Goal: Book appointment/travel/reservation

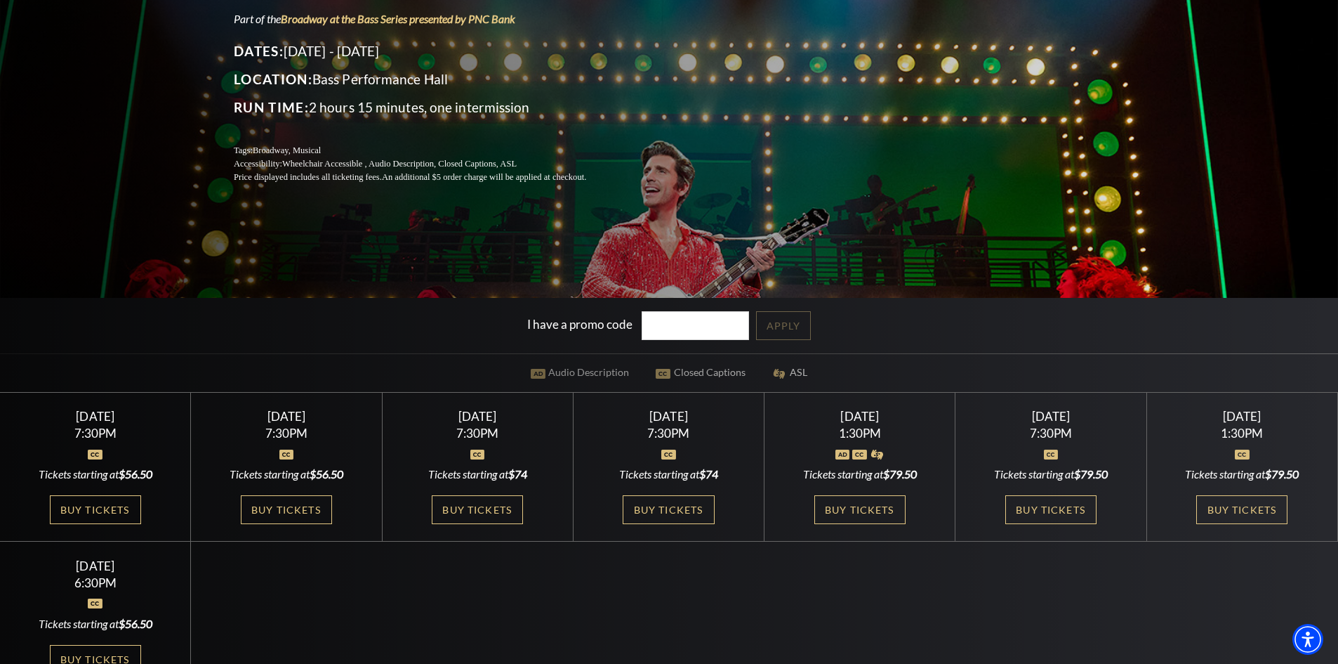
scroll to position [421, 0]
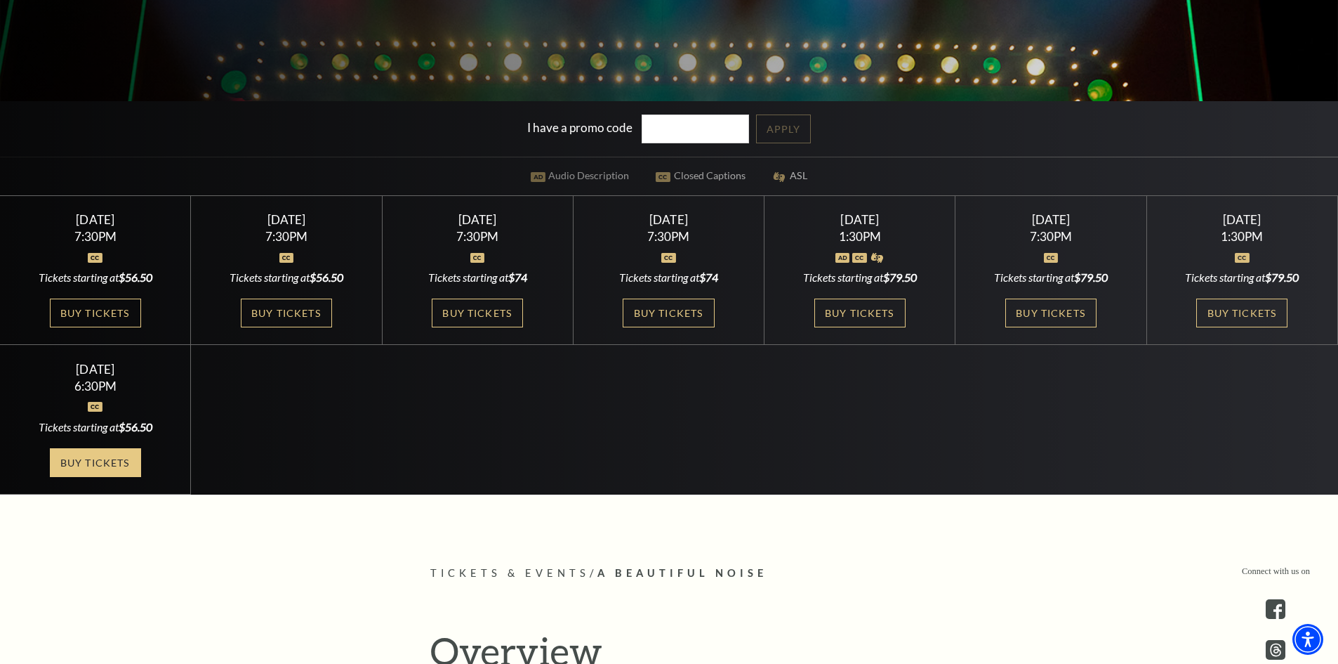
click at [104, 454] on link "Buy Tickets" at bounding box center [95, 462] width 91 height 29
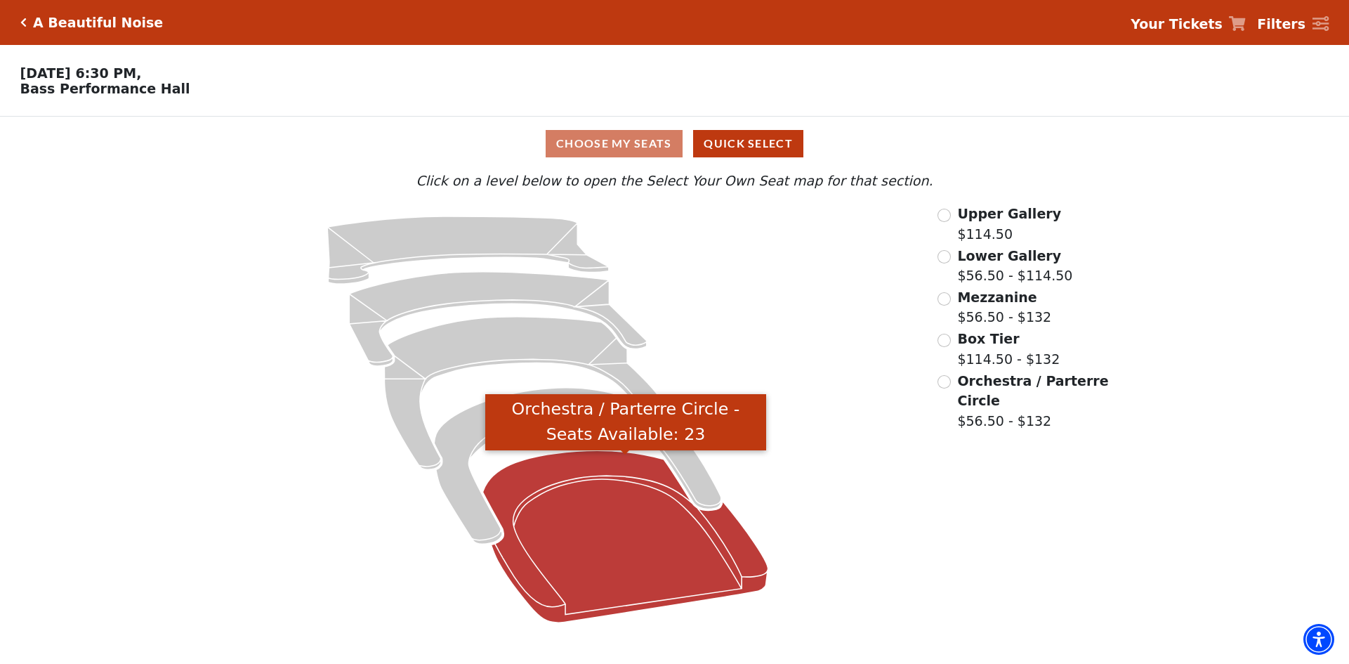
click at [583, 515] on icon "Orchestra / Parterre Circle - Seats Available: 23" at bounding box center [625, 536] width 285 height 172
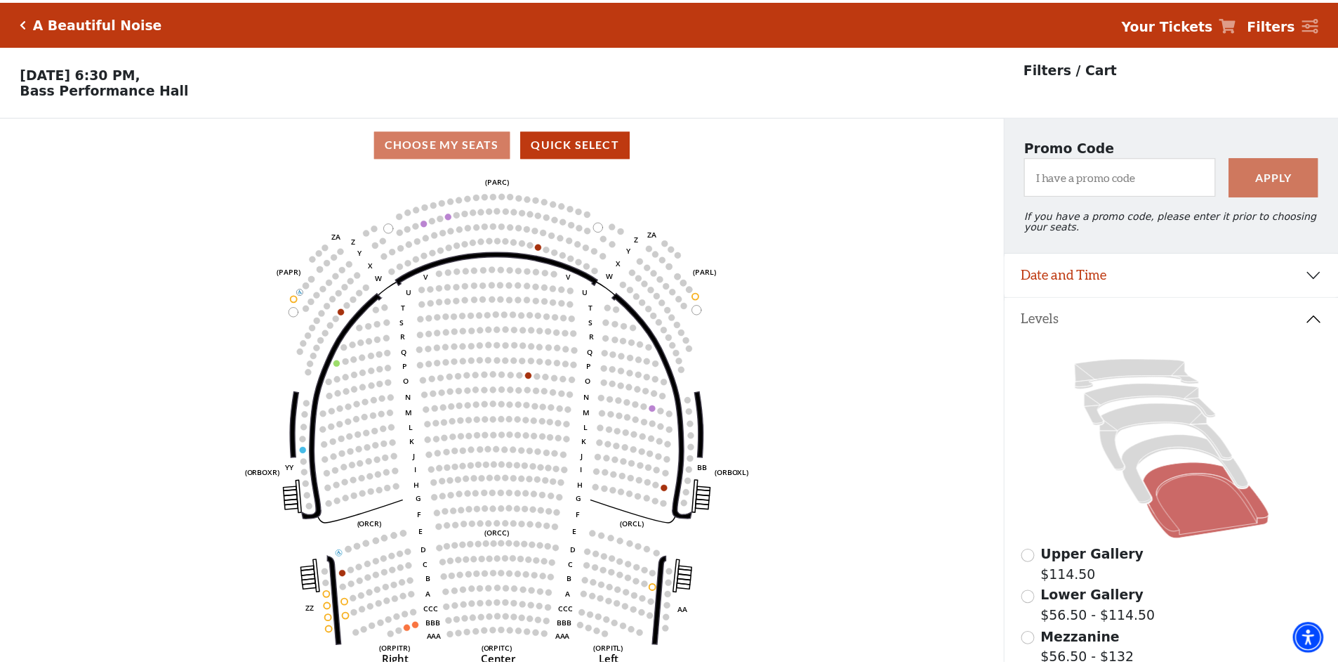
scroll to position [65, 0]
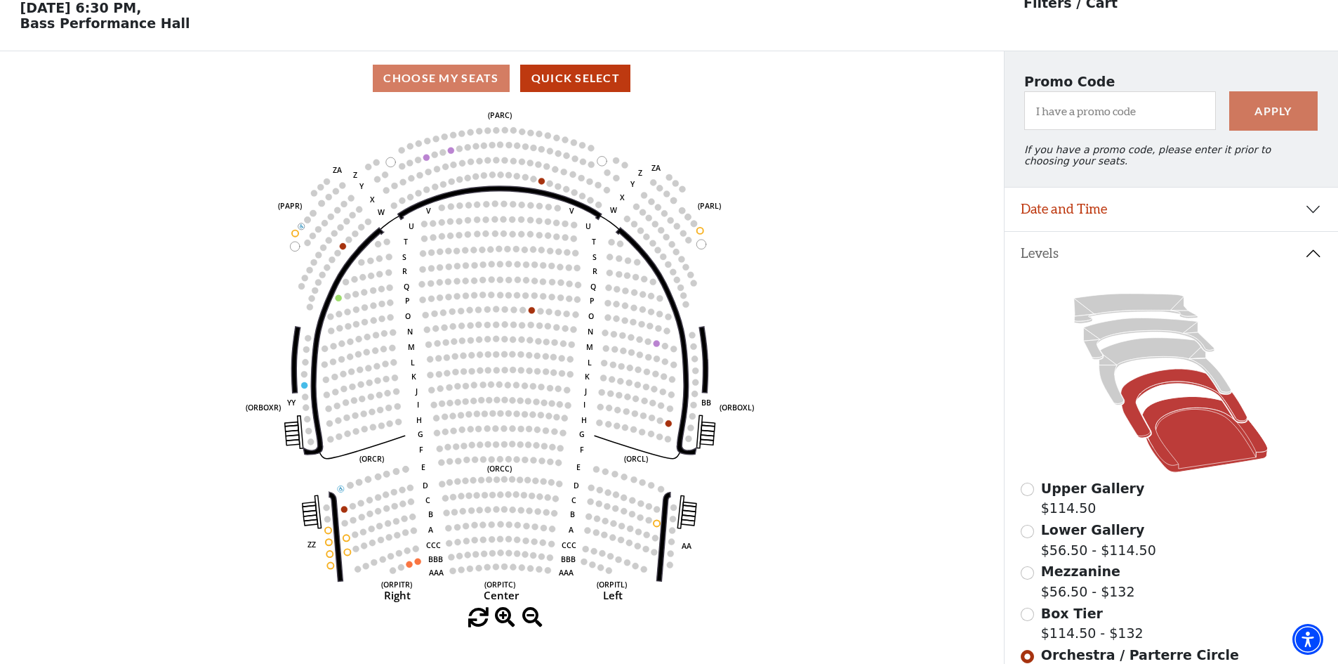
click at [1153, 392] on icon at bounding box center [1184, 403] width 126 height 69
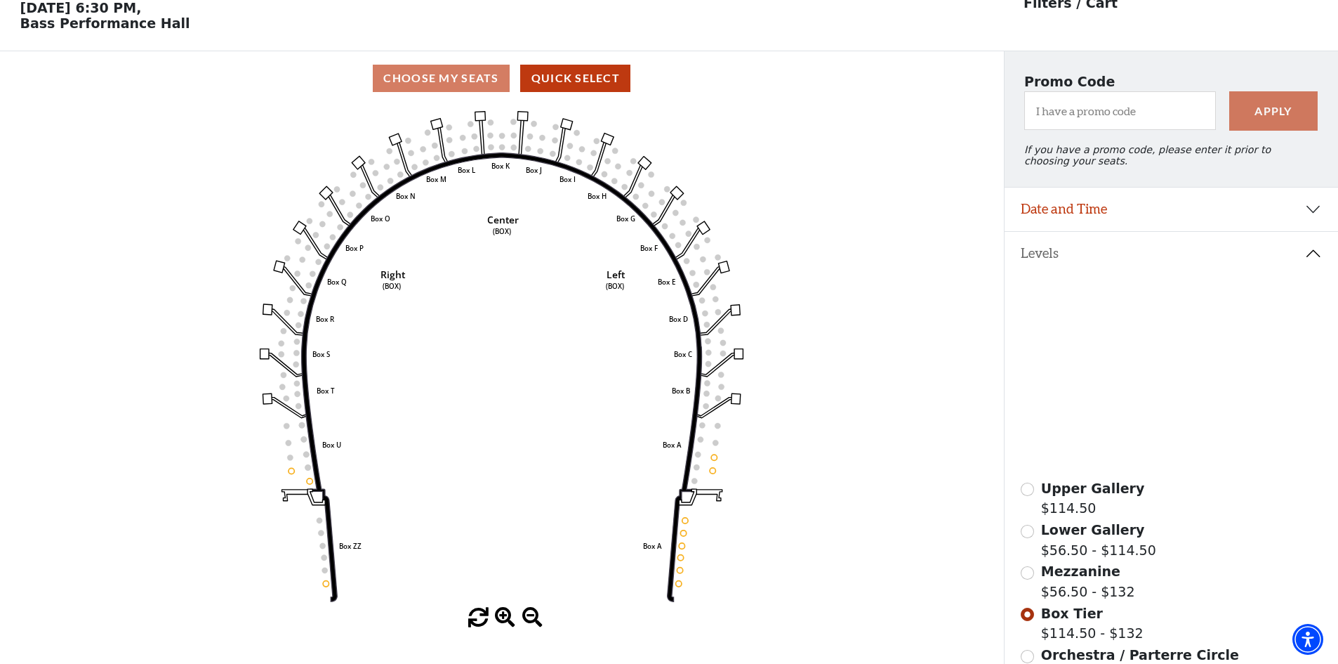
click at [1148, 362] on icon at bounding box center [1166, 371] width 132 height 67
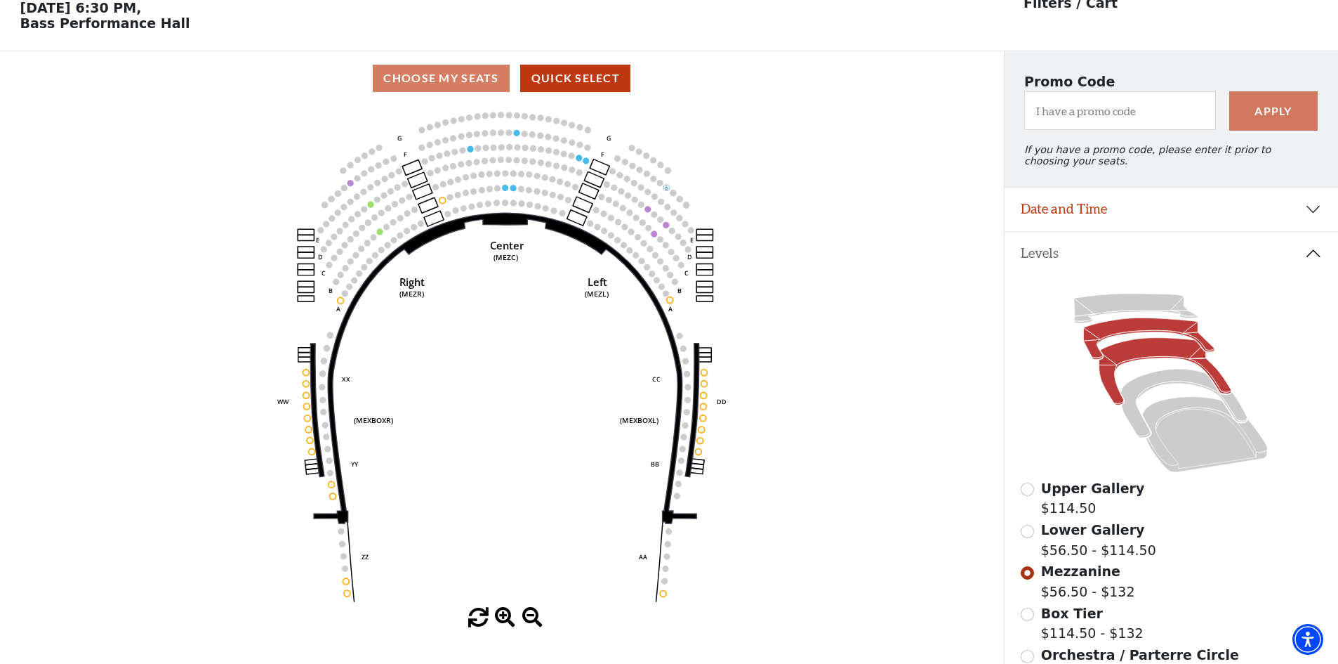
click at [1137, 341] on icon at bounding box center [1149, 338] width 131 height 41
